Goal: Information Seeking & Learning: Check status

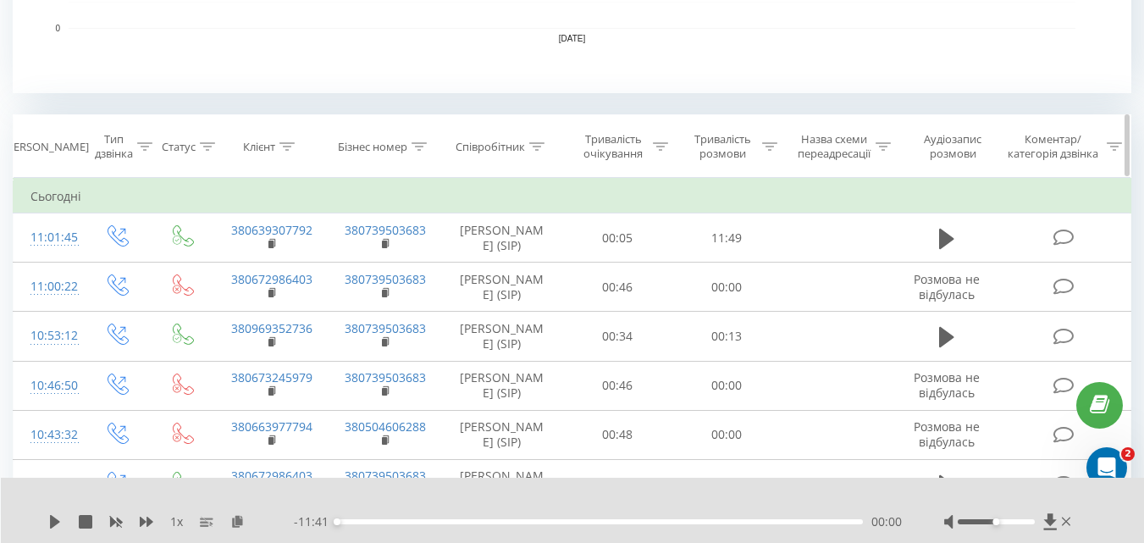
scroll to position [592, 0]
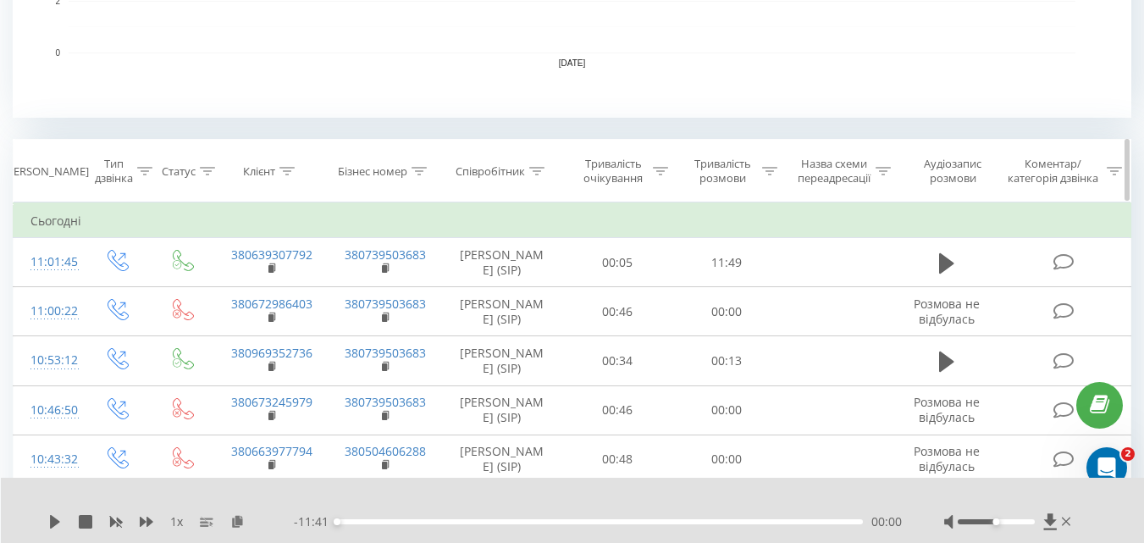
click at [772, 175] on icon at bounding box center [769, 171] width 15 height 8
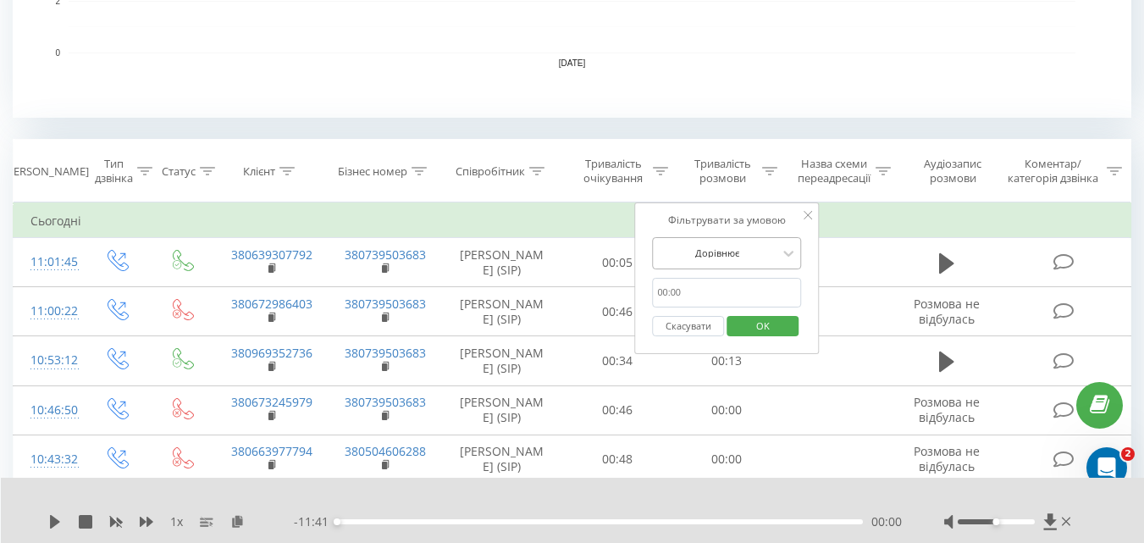
click at [718, 249] on div at bounding box center [717, 253] width 120 height 16
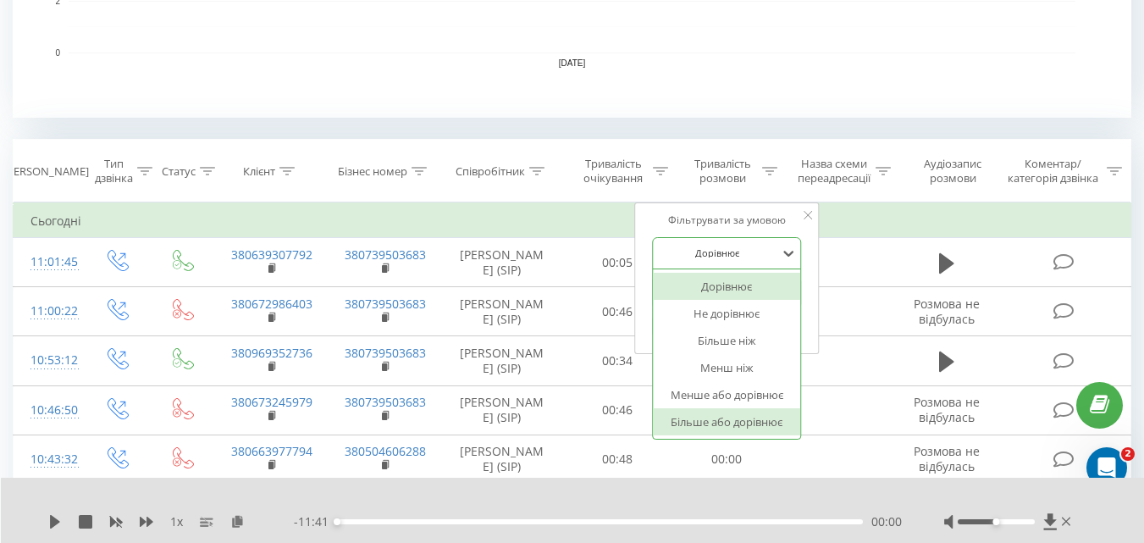
click at [696, 410] on div "Більше або дорівнює" at bounding box center [726, 421] width 147 height 27
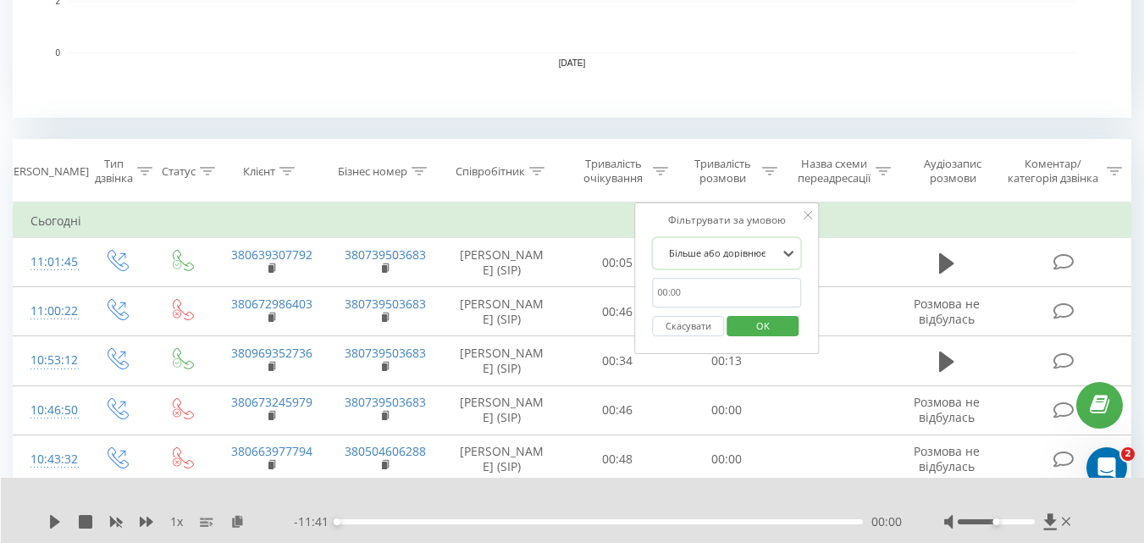
click at [709, 286] on input "text" at bounding box center [726, 293] width 149 height 30
type input "01:00"
click at [748, 320] on span "OK" at bounding box center [763, 326] width 47 height 26
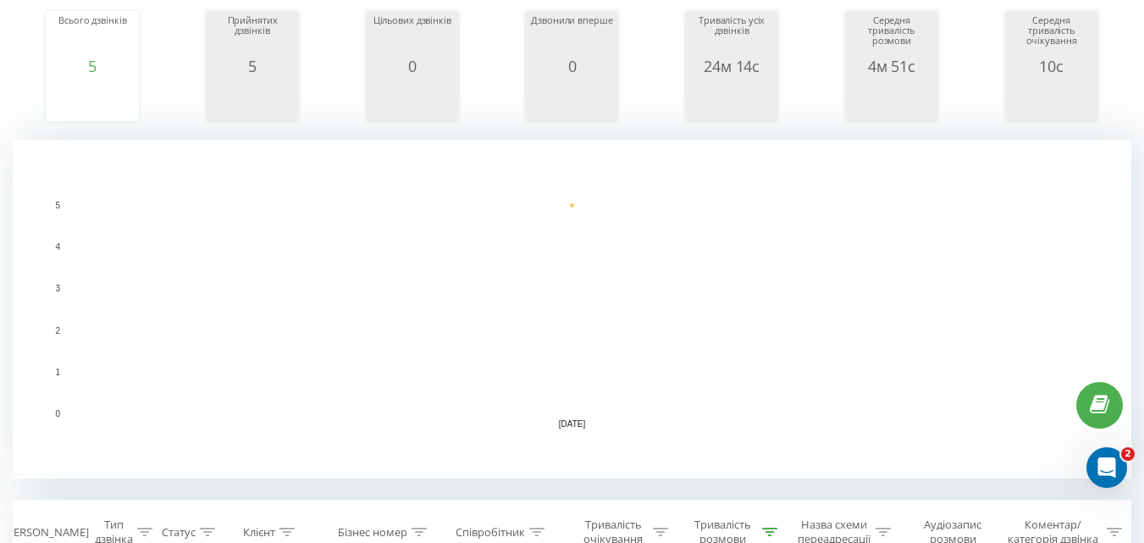
scroll to position [103, 0]
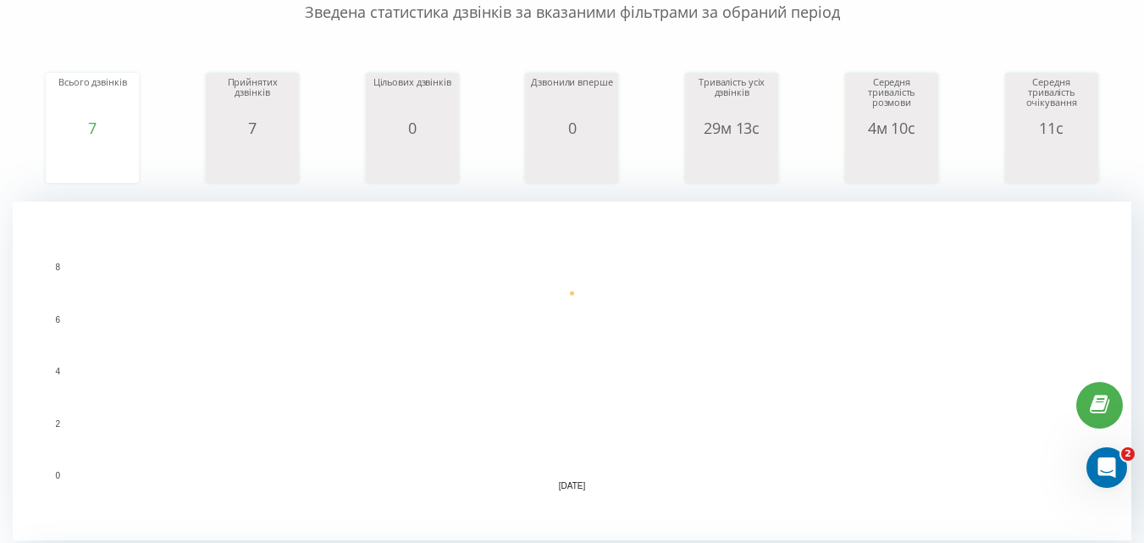
scroll to position [339, 0]
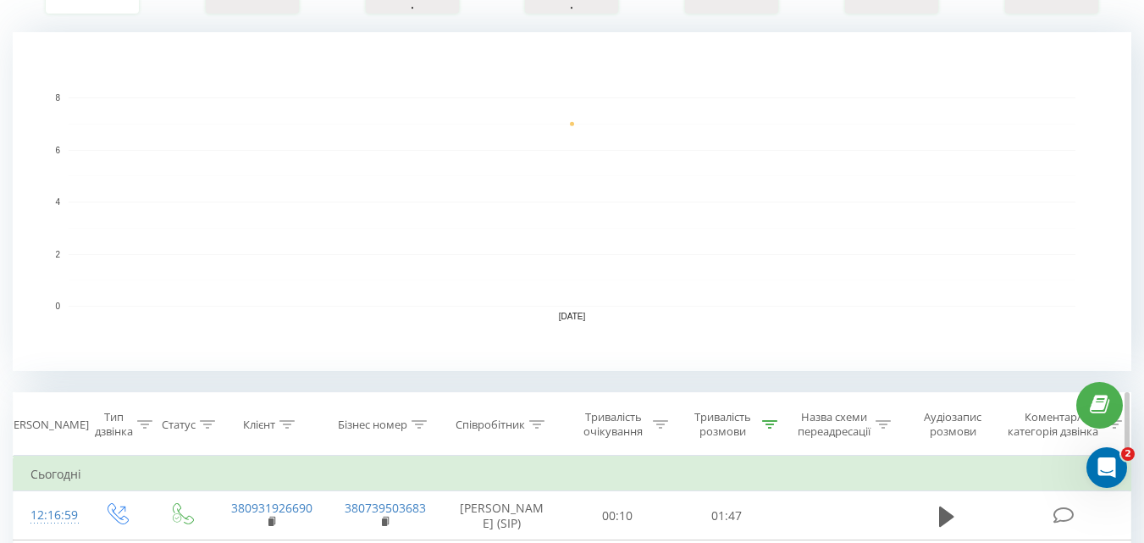
click at [777, 425] on icon at bounding box center [769, 424] width 15 height 8
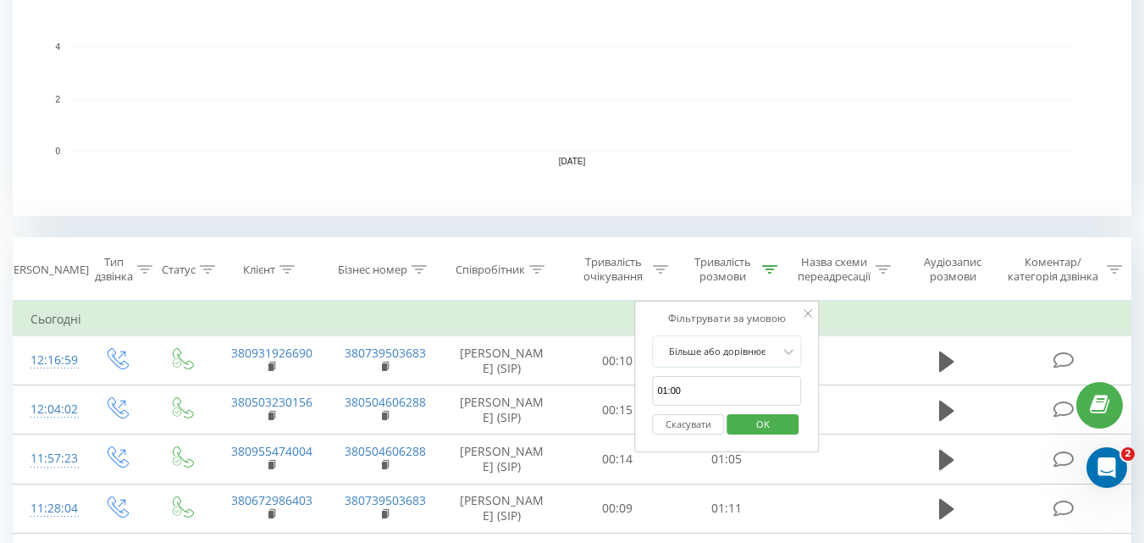
scroll to position [254, 0]
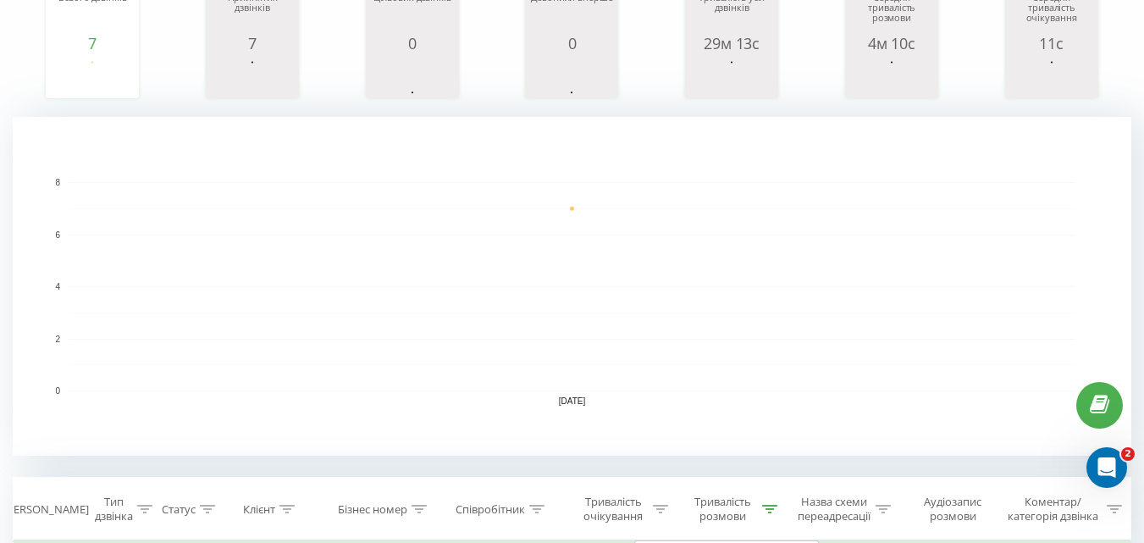
click at [263, 167] on rect "A chart." at bounding box center [572, 286] width 1119 height 339
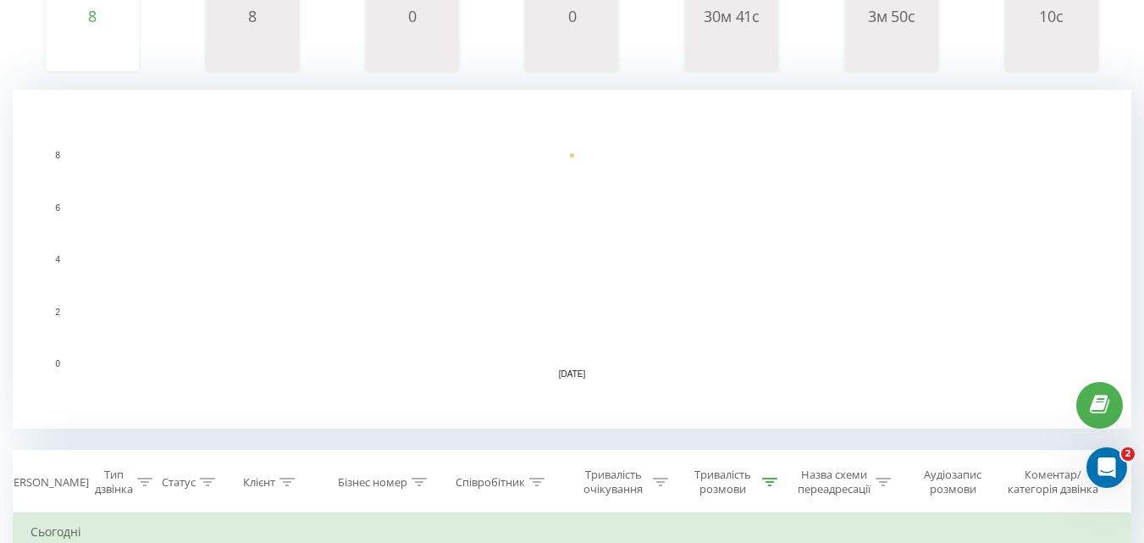
scroll to position [339, 0]
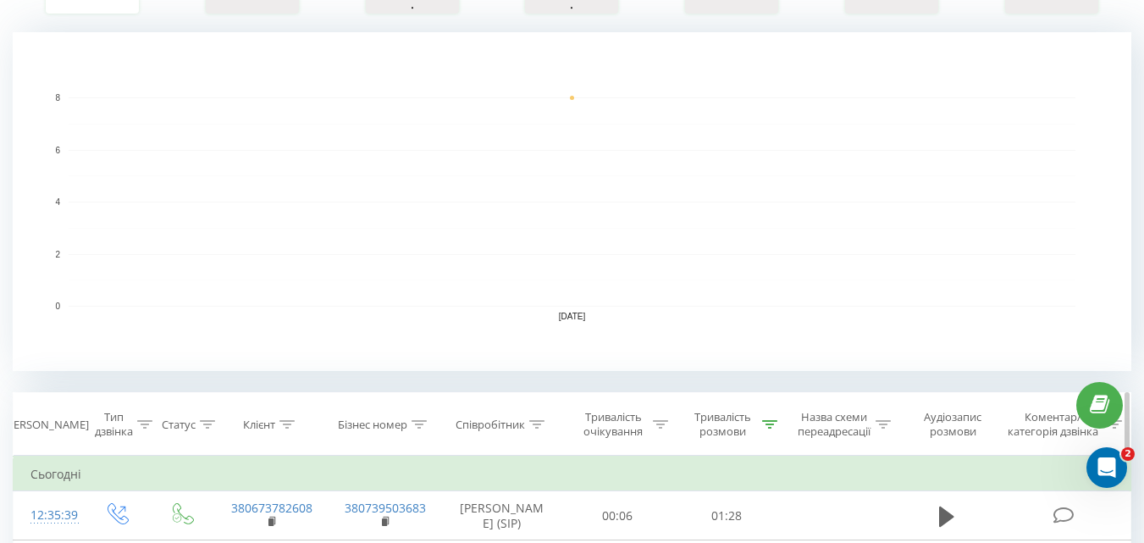
click at [765, 428] on icon at bounding box center [769, 424] width 15 height 8
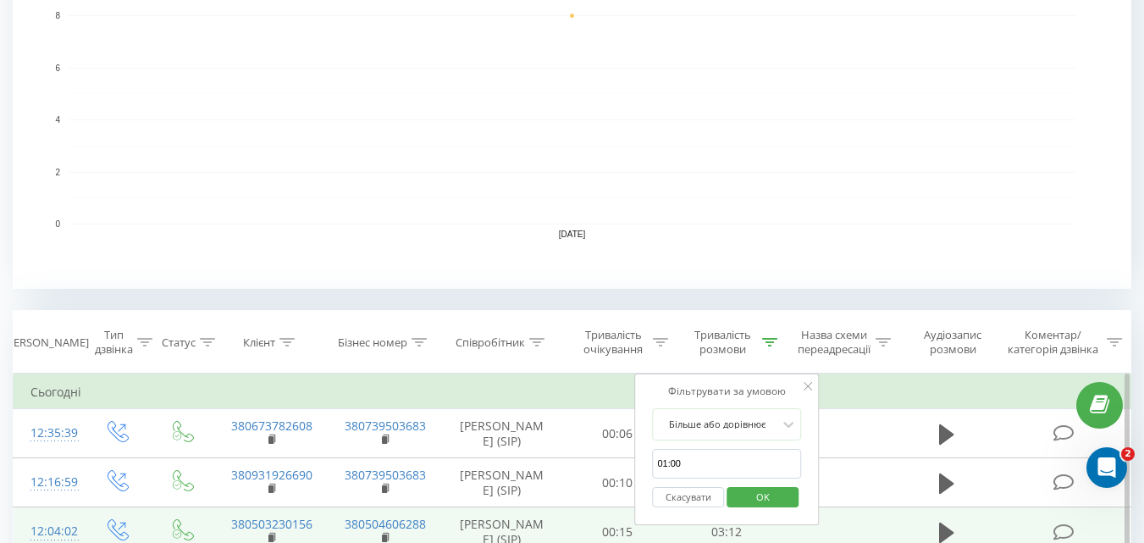
scroll to position [508, 0]
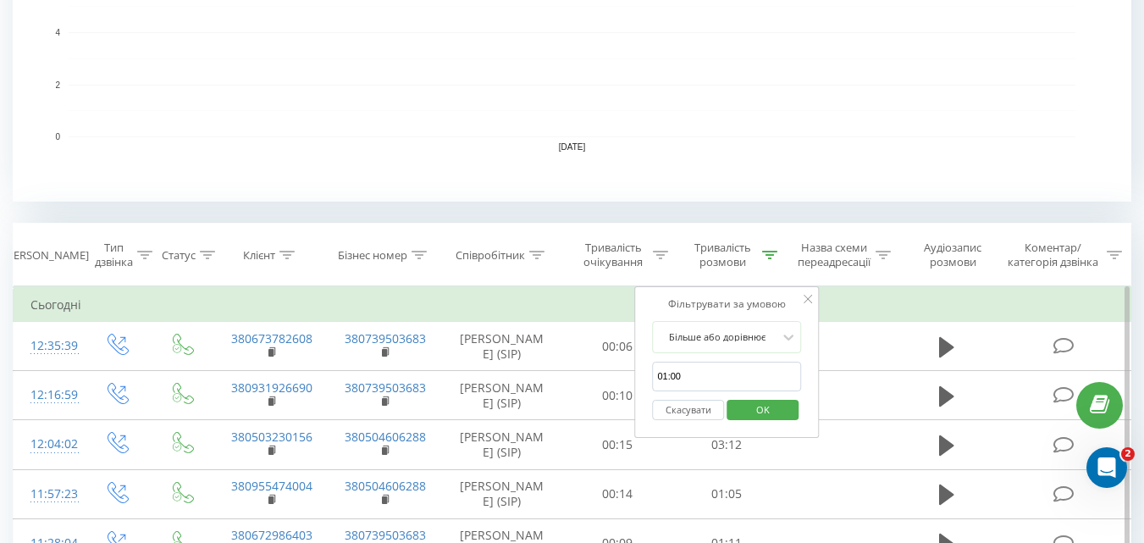
click at [683, 419] on button "Скасувати" at bounding box center [688, 410] width 72 height 21
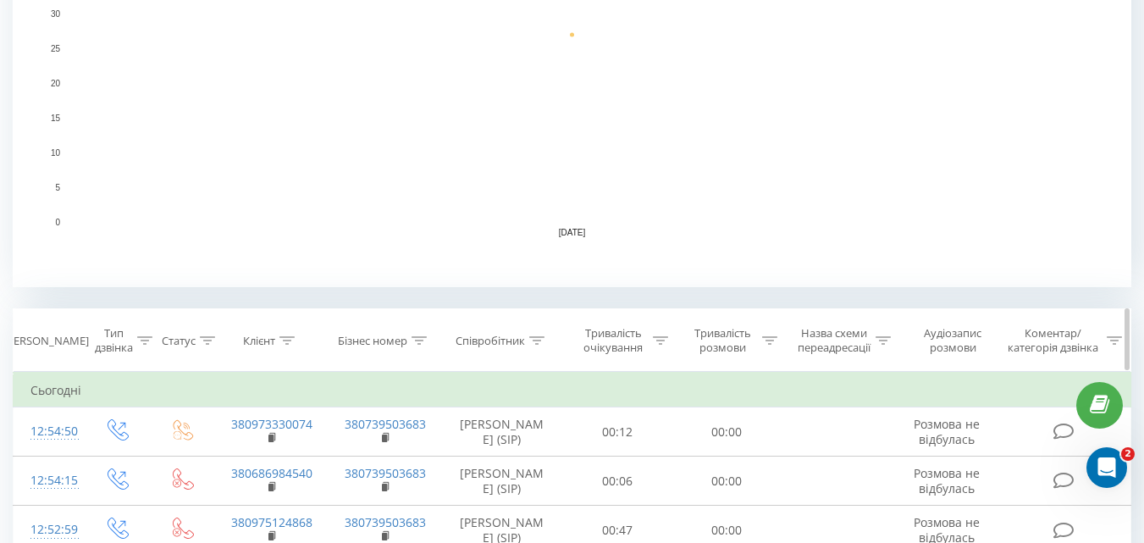
scroll to position [424, 0]
click at [772, 346] on div at bounding box center [769, 340] width 15 height 14
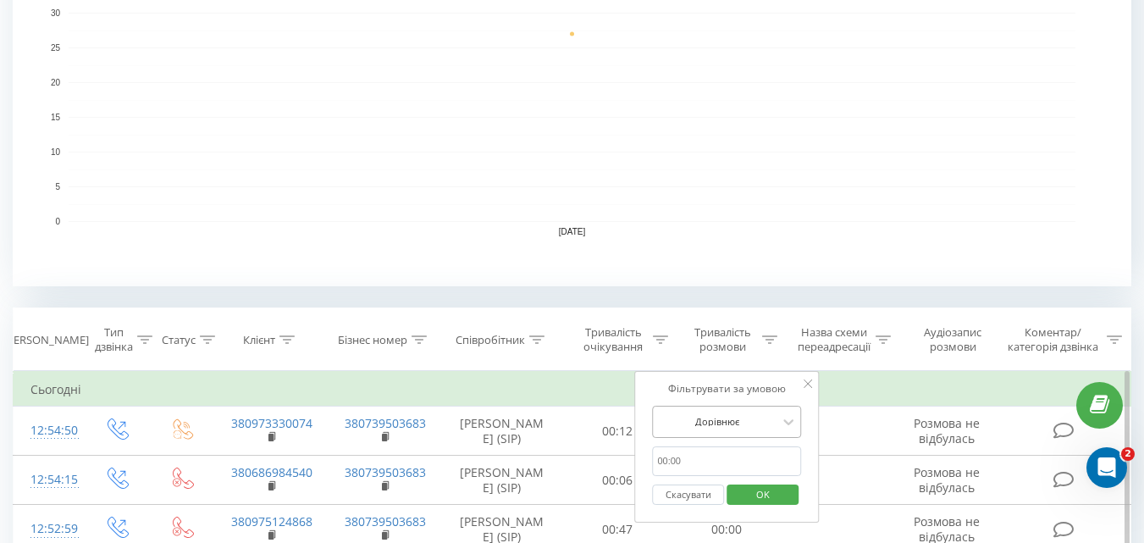
click at [686, 415] on div "Дорівнює" at bounding box center [726, 422] width 149 height 32
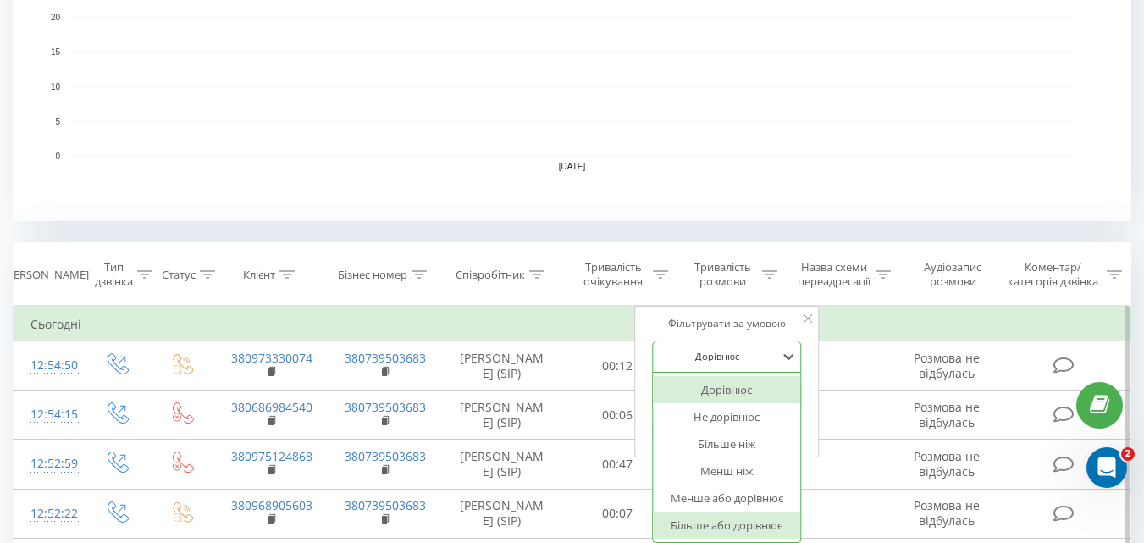
click at [729, 515] on div "Більше або дорівнює" at bounding box center [726, 525] width 147 height 27
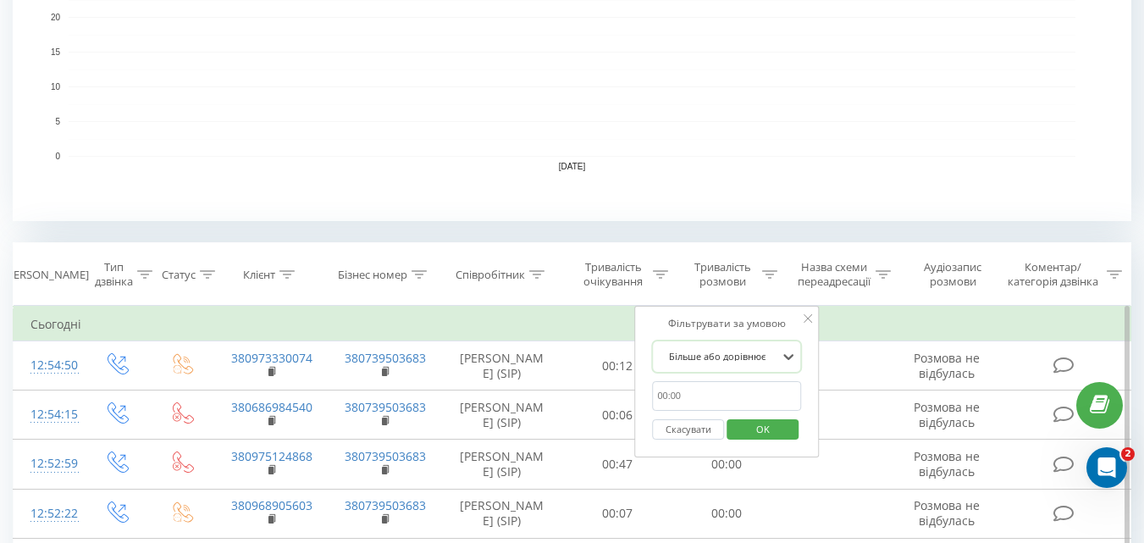
click at [706, 384] on input "text" at bounding box center [726, 396] width 149 height 30
type input "01:00"
click at [756, 431] on span "OK" at bounding box center [763, 429] width 47 height 26
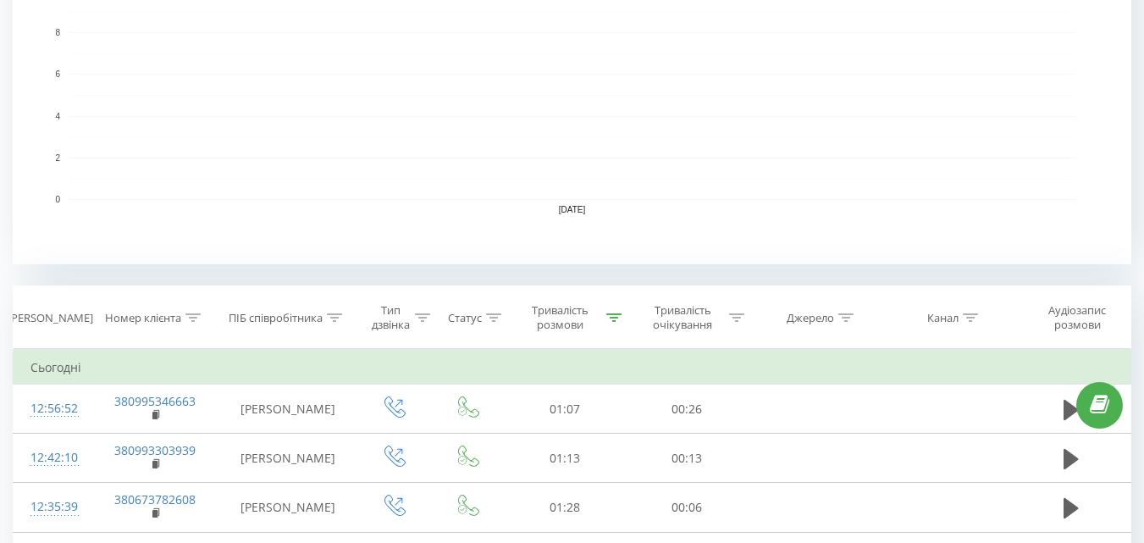
scroll to position [508, 0]
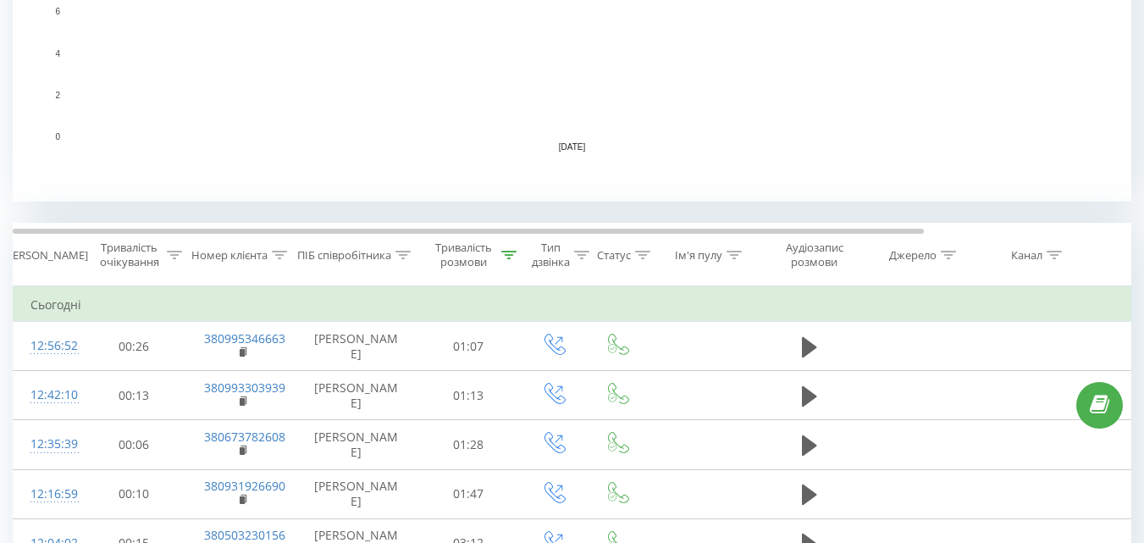
click at [757, 161] on rect "A chart." at bounding box center [572, 32] width 1119 height 339
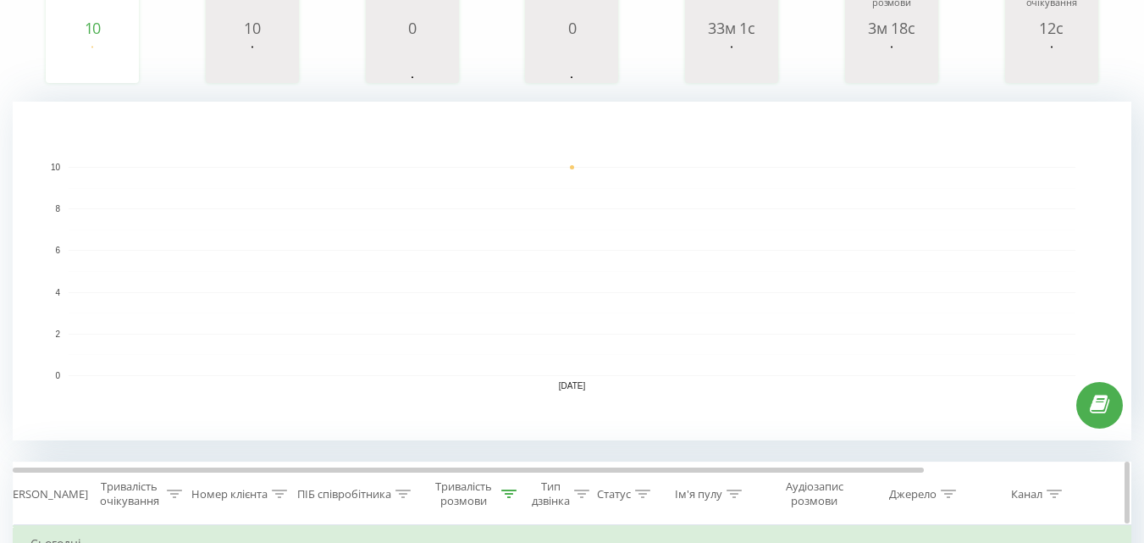
scroll to position [169, 0]
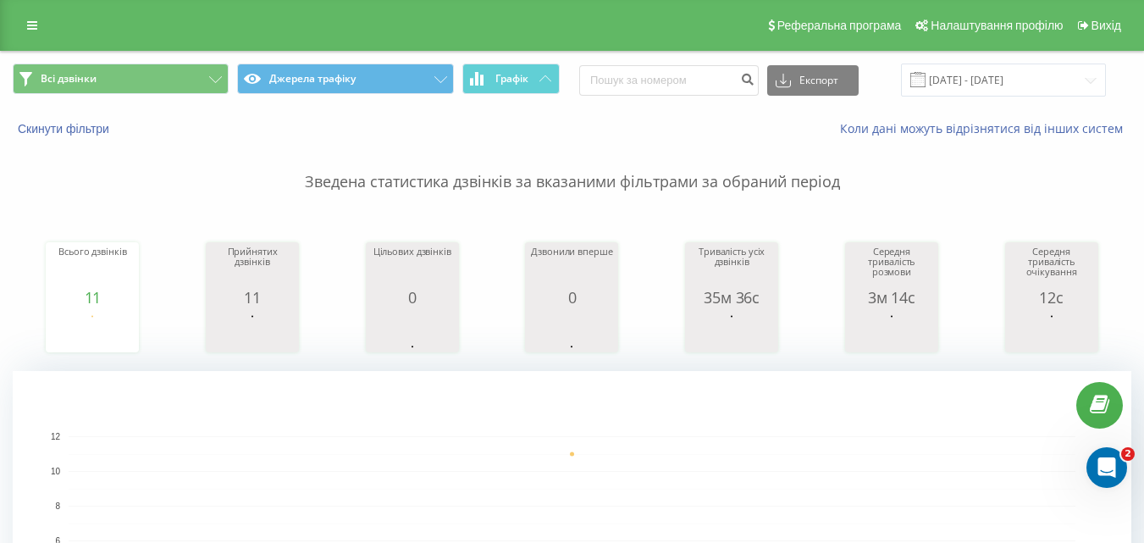
click at [619, 179] on p "Зведена статистика дзвінків за вказаними фільтрами за обраний період" at bounding box center [572, 165] width 1119 height 56
click at [613, 182] on p "Зведена статистика дзвінків за вказаними фільтрами за обраний період" at bounding box center [572, 165] width 1119 height 56
click at [521, 177] on p "Зведена статистика дзвінків за вказаними фільтрами за обраний період" at bounding box center [572, 165] width 1119 height 56
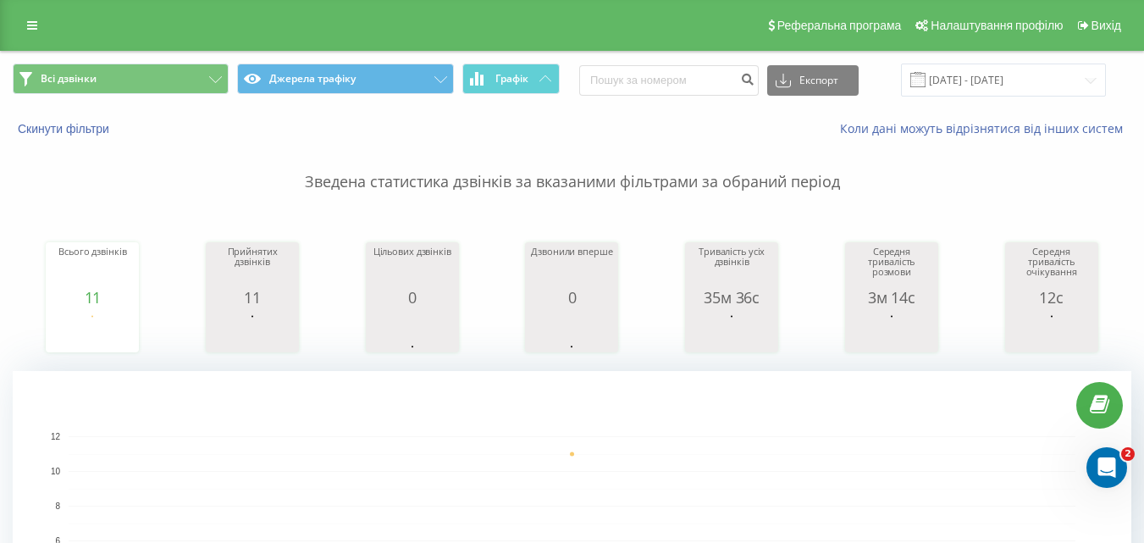
click at [515, 181] on p "Зведена статистика дзвінків за вказаними фільтрами за обраний період" at bounding box center [572, 165] width 1119 height 56
click at [524, 183] on p "Зведена статистика дзвінків за вказаними фільтрами за обраний період" at bounding box center [572, 165] width 1119 height 56
click at [531, 188] on p "Зведена статистика дзвінків за вказаними фільтрами за обраний період" at bounding box center [572, 165] width 1119 height 56
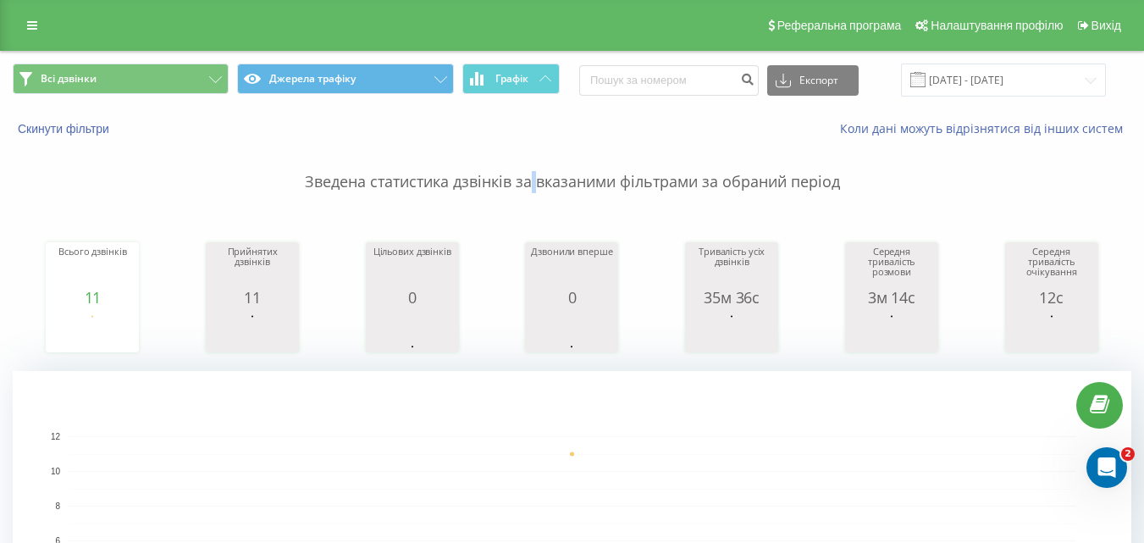
click at [531, 188] on p "Зведена статистика дзвінків за вказаними фільтрами за обраний період" at bounding box center [572, 165] width 1119 height 56
click at [453, 182] on p "Зведена статистика дзвінків за вказаними фільтрами за обраний період" at bounding box center [572, 165] width 1119 height 56
click at [444, 186] on p "Зведена статистика дзвінків за вказаними фільтрами за обраний період" at bounding box center [572, 165] width 1119 height 56
click at [446, 186] on p "Зведена статистика дзвінків за вказаними фільтрами за обраний період" at bounding box center [572, 165] width 1119 height 56
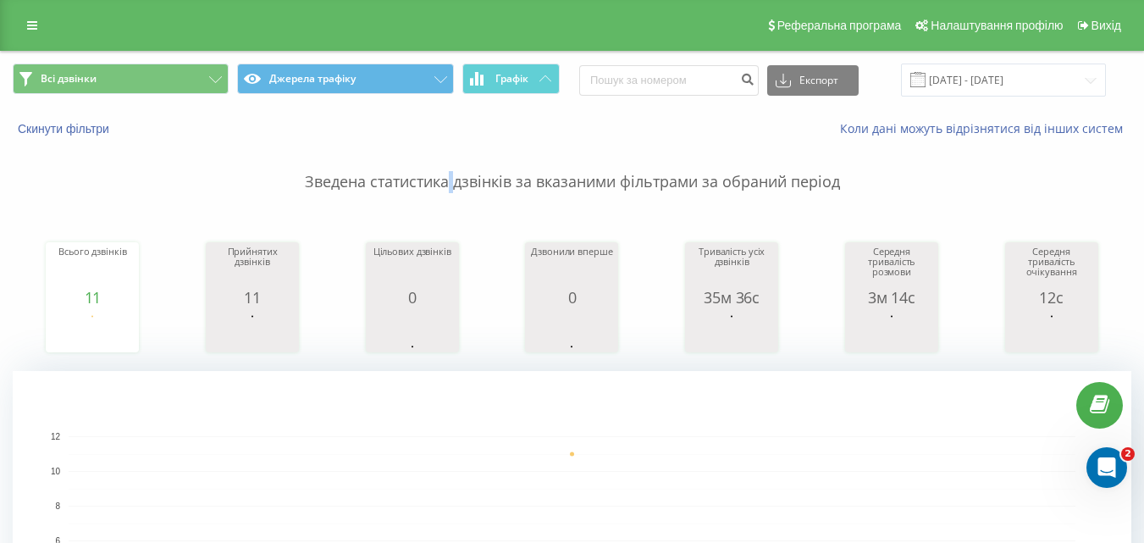
click at [446, 186] on p "Зведена статистика дзвінків за вказаними фільтрами за обраний період" at bounding box center [572, 165] width 1119 height 56
click at [507, 179] on p "Зведена статистика дзвінків за вказаними фільтрами за обраний період" at bounding box center [572, 165] width 1119 height 56
click at [513, 184] on p "Зведена статистика дзвінків за вказаними фільтрами за обраний період" at bounding box center [572, 165] width 1119 height 56
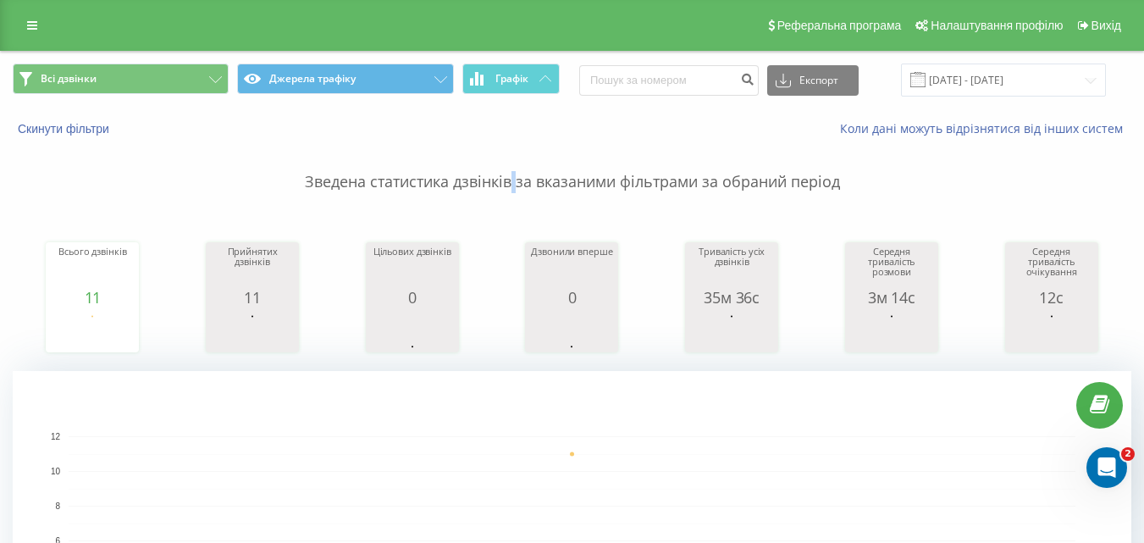
click at [513, 184] on p "Зведена статистика дзвінків за вказаними фільтрами за обраний період" at bounding box center [572, 165] width 1119 height 56
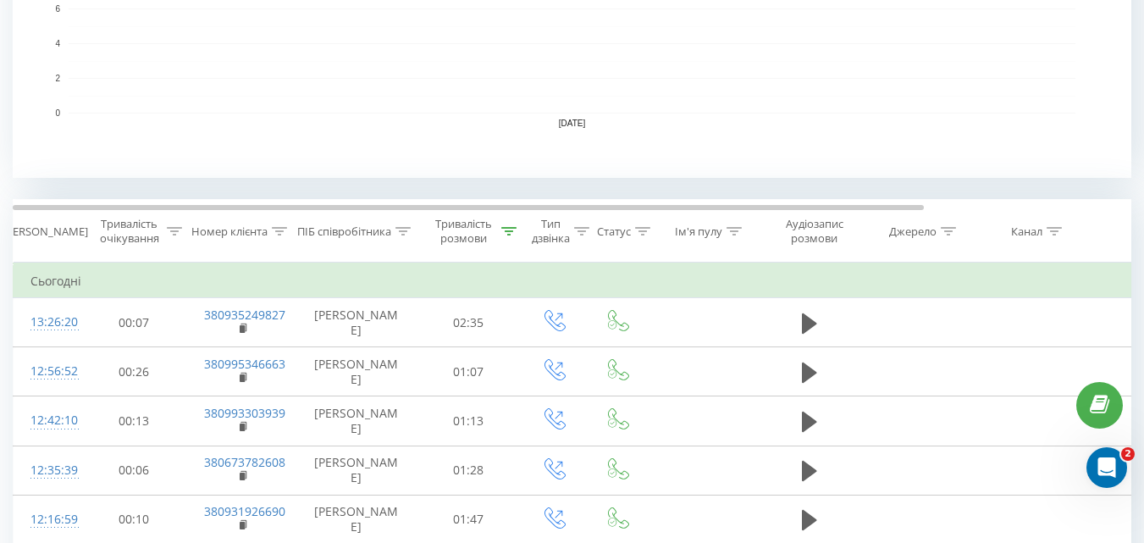
scroll to position [424, 0]
